Goal: Find specific page/section: Find specific page/section

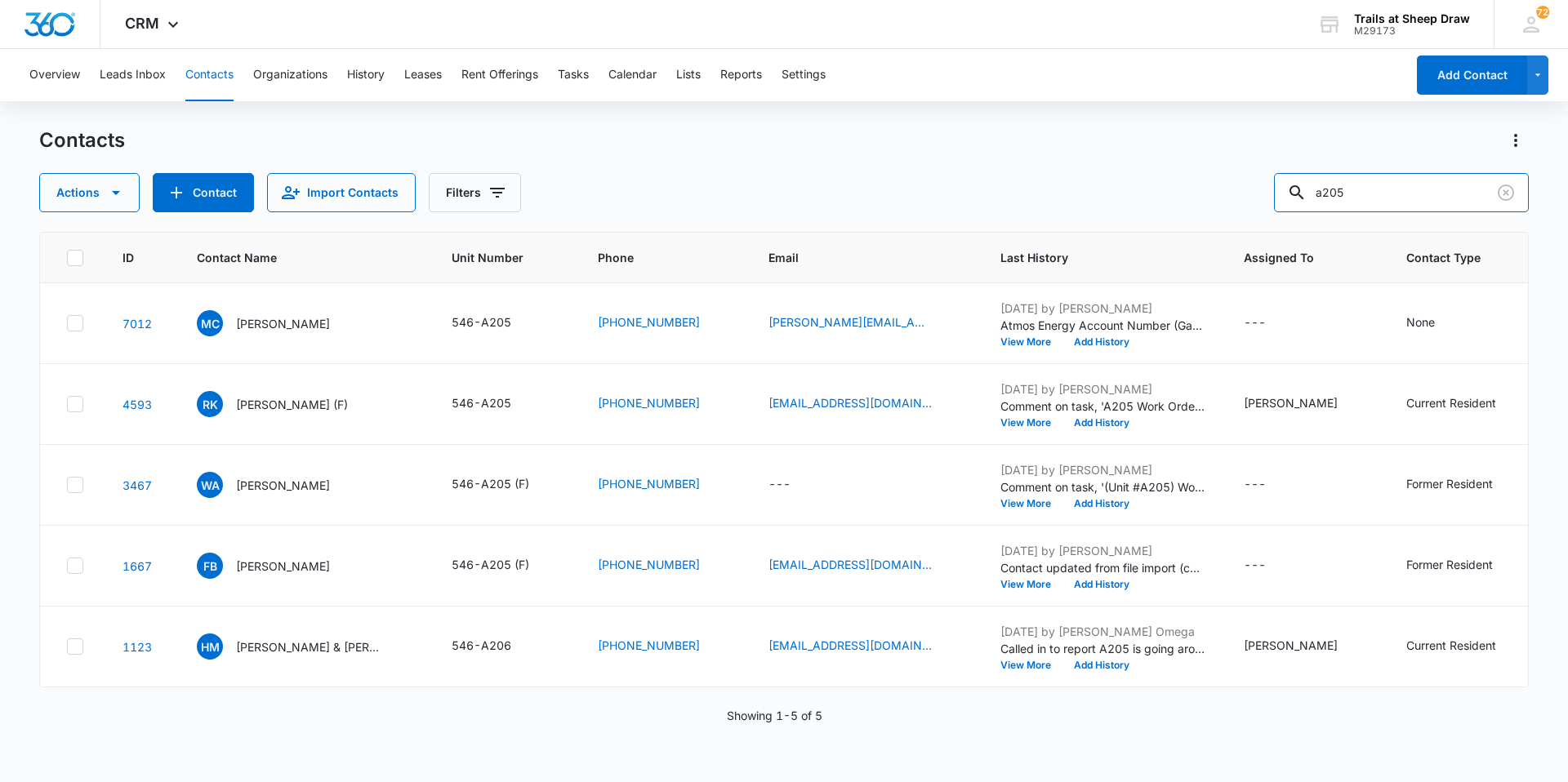
drag, startPoint x: 1423, startPoint y: 180, endPoint x: 1065, endPoint y: 195, distance: 358.3
click at [1075, 197] on div "Actions Contact Import Contacts Filters a205" at bounding box center [784, 193] width 1490 height 39
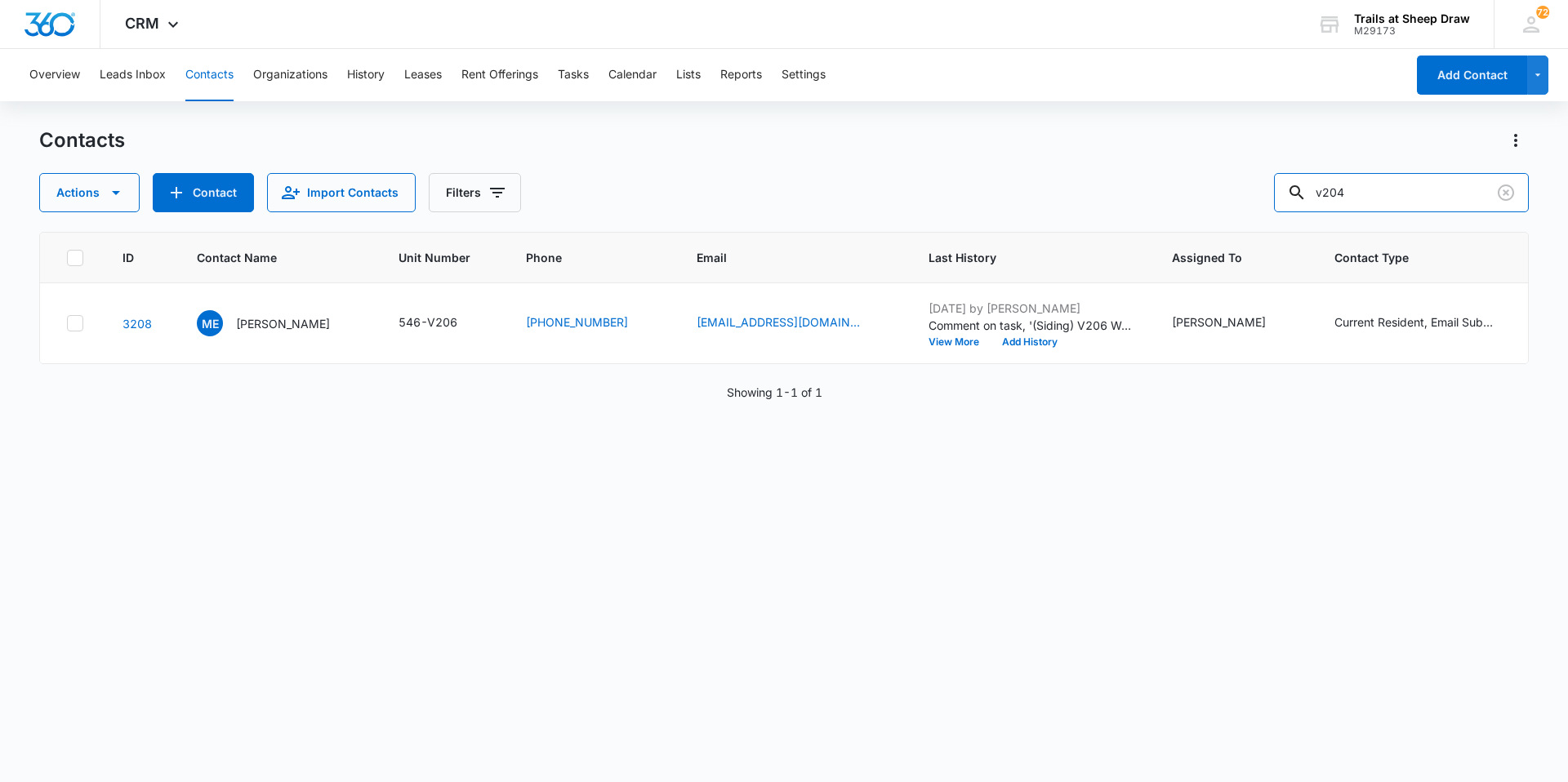
type input "v204"
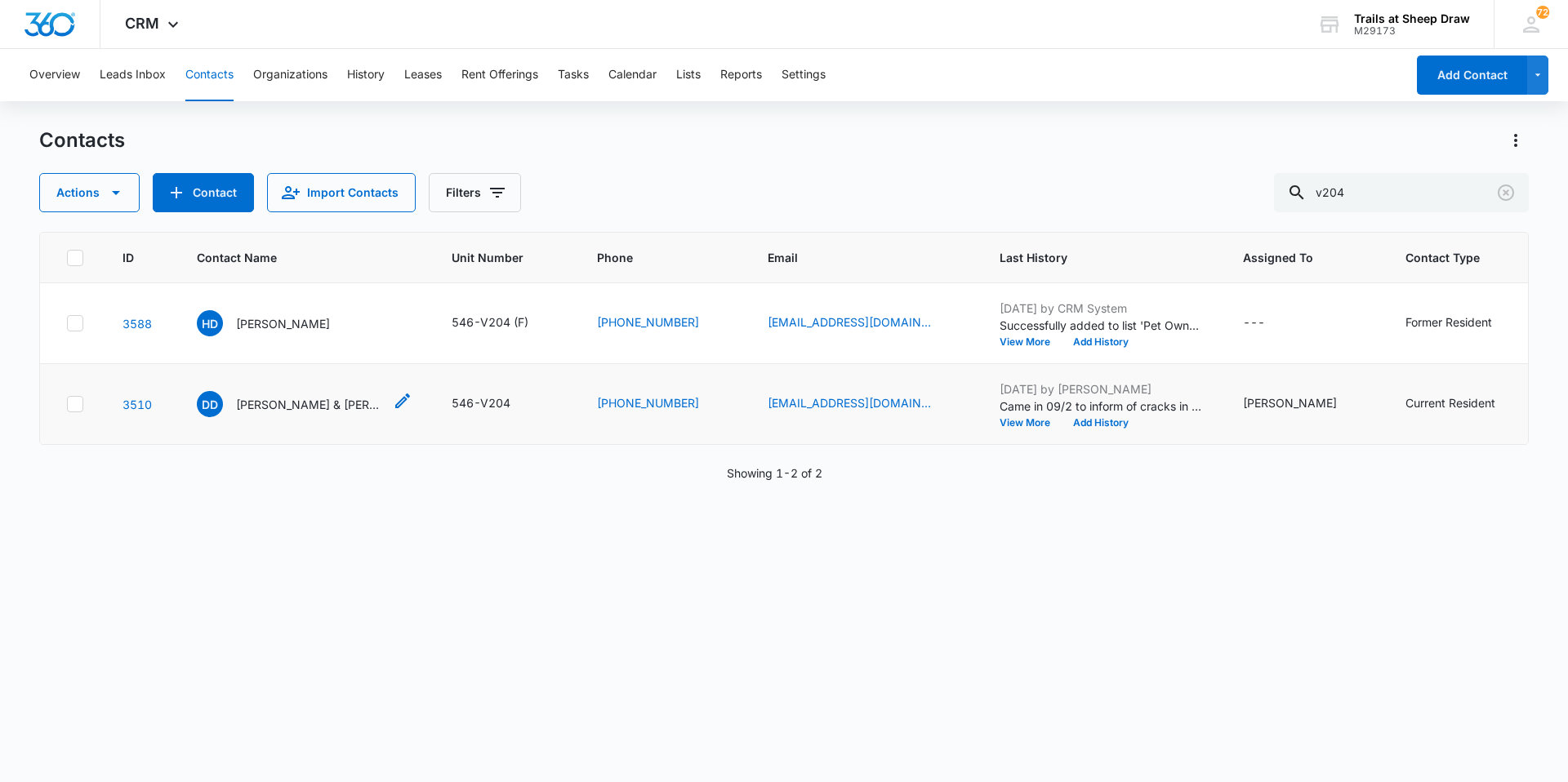
click at [279, 415] on div "DD [PERSON_NAME] & [PERSON_NAME] [PERSON_NAME]" at bounding box center [289, 404] width 186 height 26
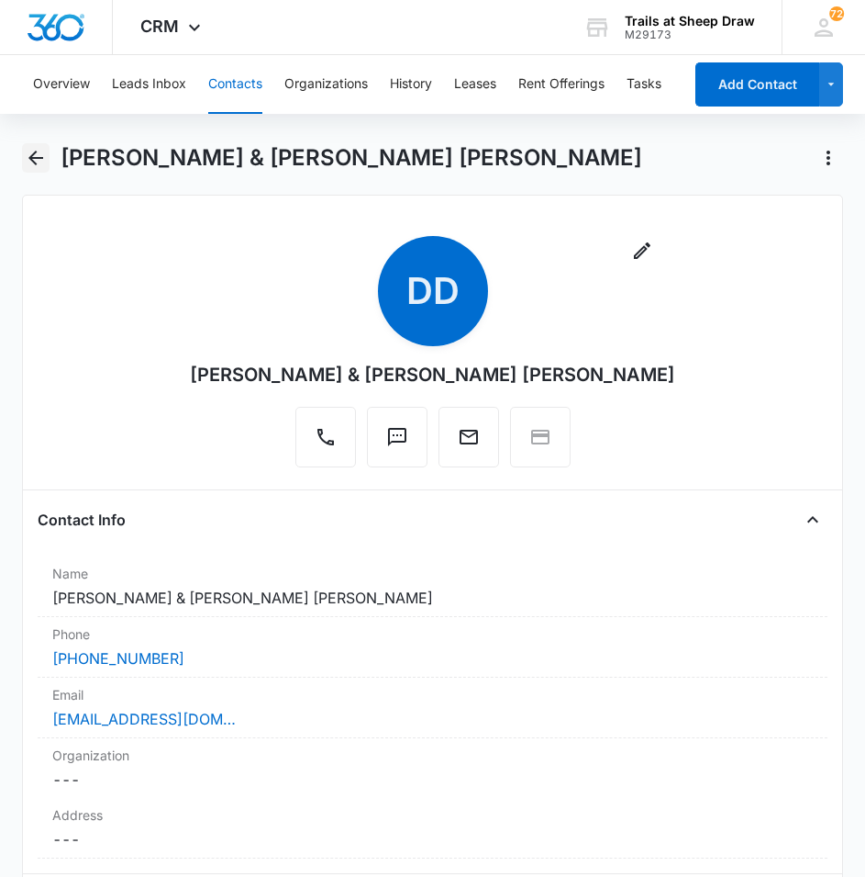
click at [39, 162] on icon "Back" at bounding box center [36, 158] width 22 height 22
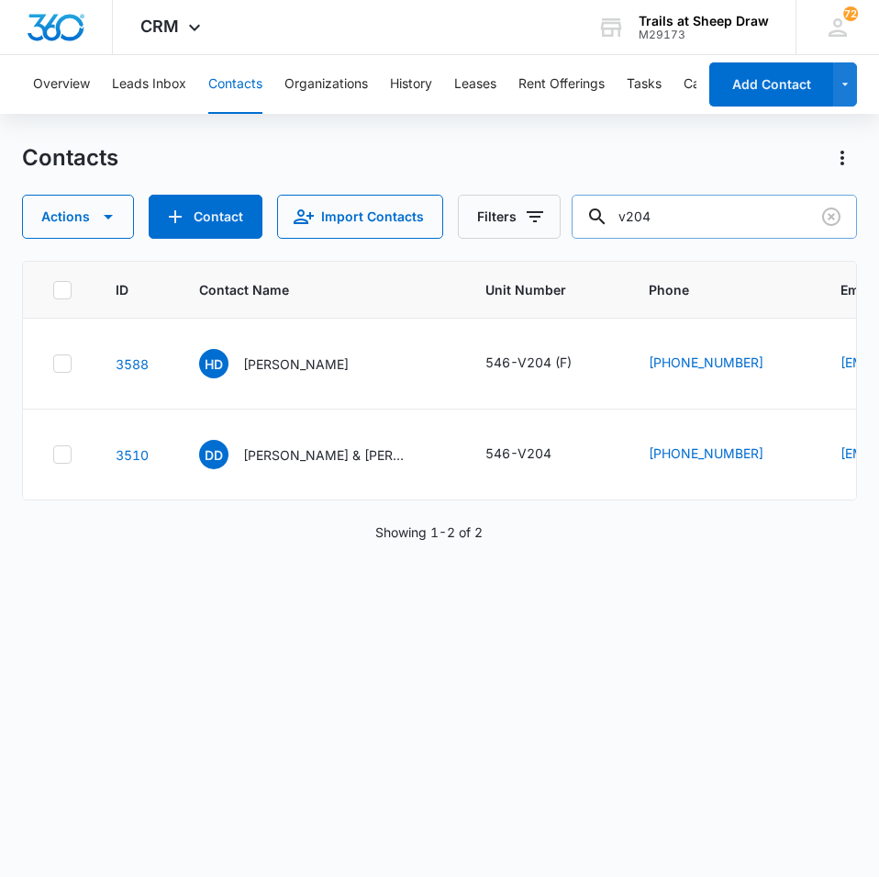
drag, startPoint x: 705, startPoint y: 219, endPoint x: 598, endPoint y: 229, distance: 106.9
click at [605, 229] on div "v204" at bounding box center [714, 217] width 285 height 44
type input "s101"
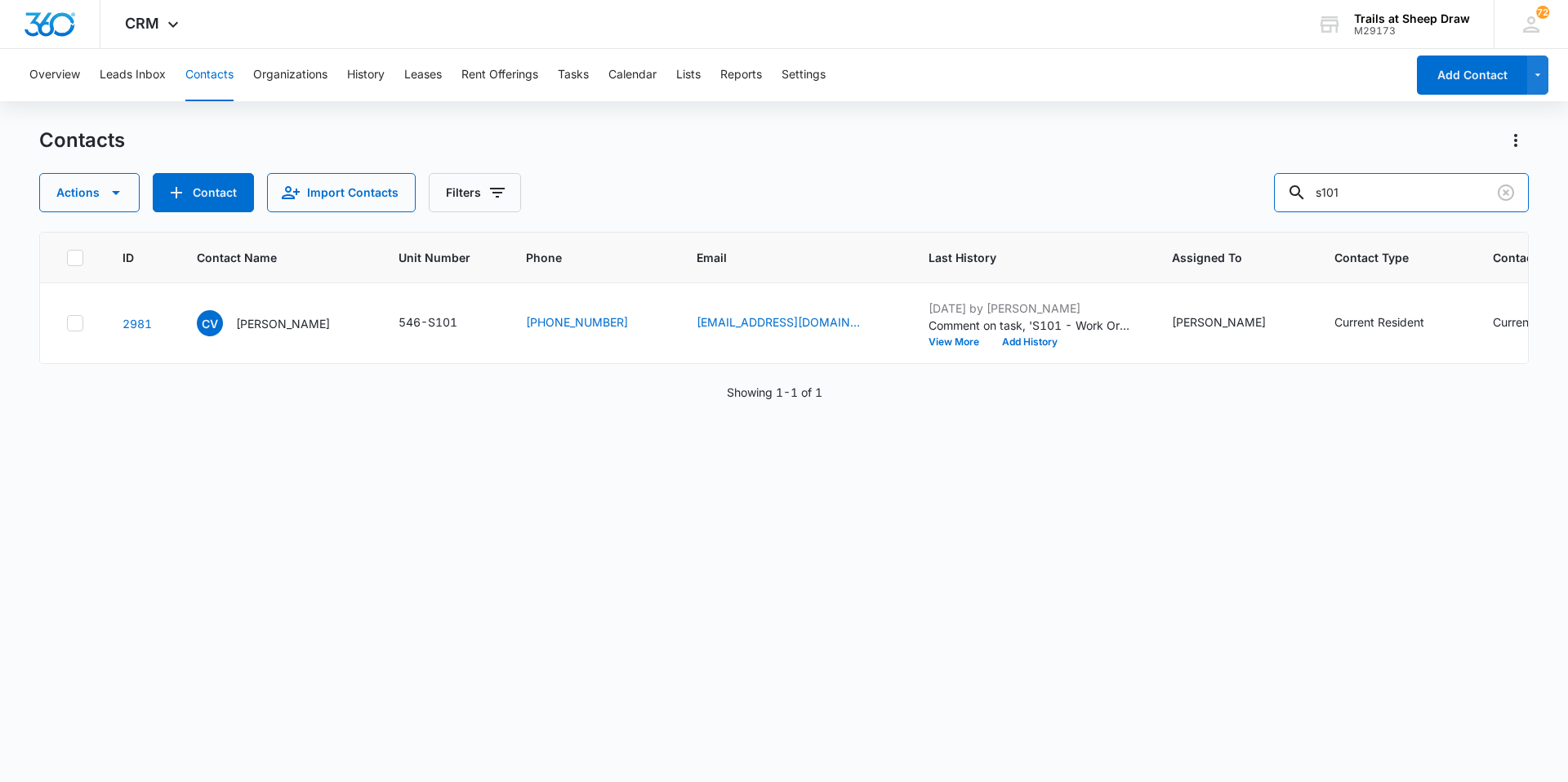
drag, startPoint x: 1426, startPoint y: 199, endPoint x: 1208, endPoint y: 204, distance: 218.1
click at [1201, 201] on div "Actions Contact Import Contacts Filters s101" at bounding box center [784, 193] width 1490 height 39
